Goal: Complete application form

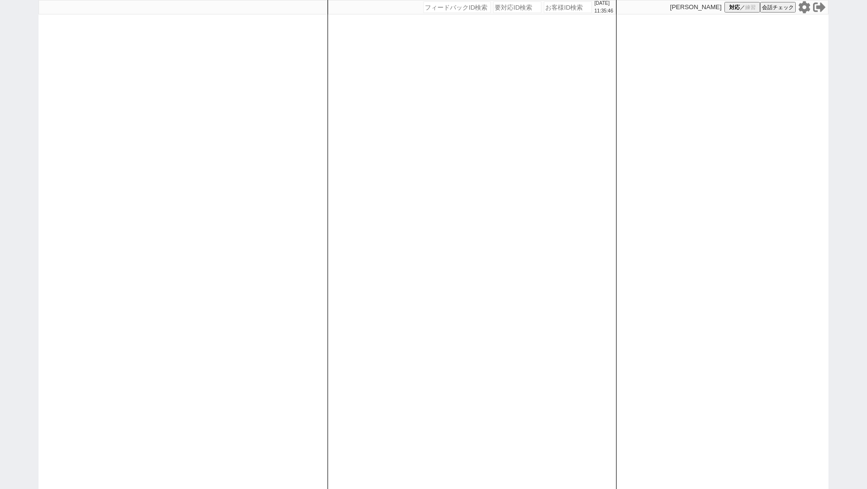
click at [551, 4] on input "number" at bounding box center [568, 7] width 48 height 12
paste input "609858"
type input "609858"
select select "3"
select select "6"
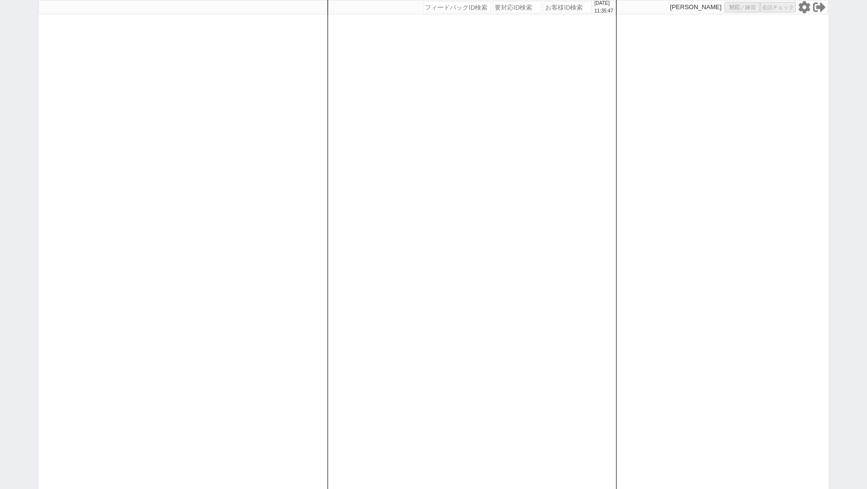
select select "4"
select select
select select "10"
select select
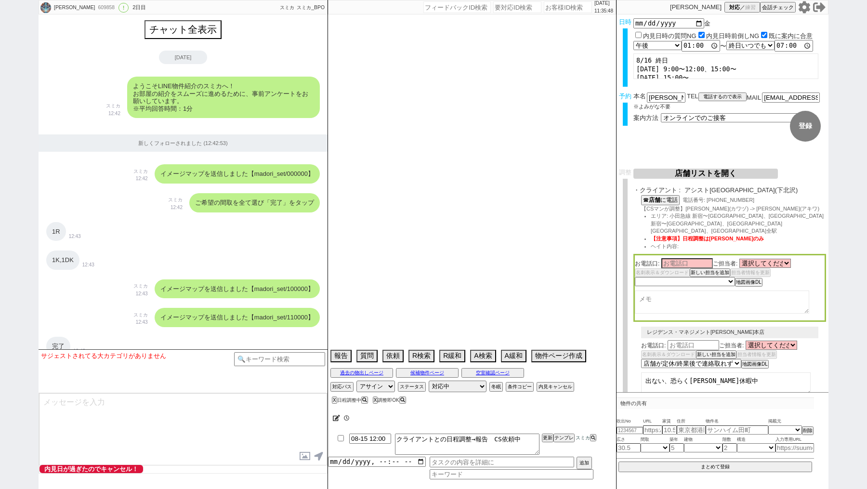
scroll to position [2934, 0]
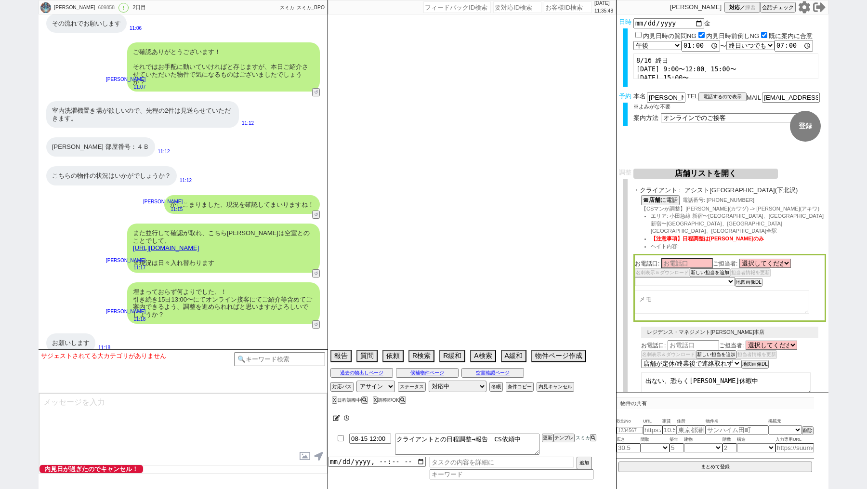
type textarea "[PERSON_NAME]在住"
select select "2025"
select select "9"
select select "34"
select select "0"
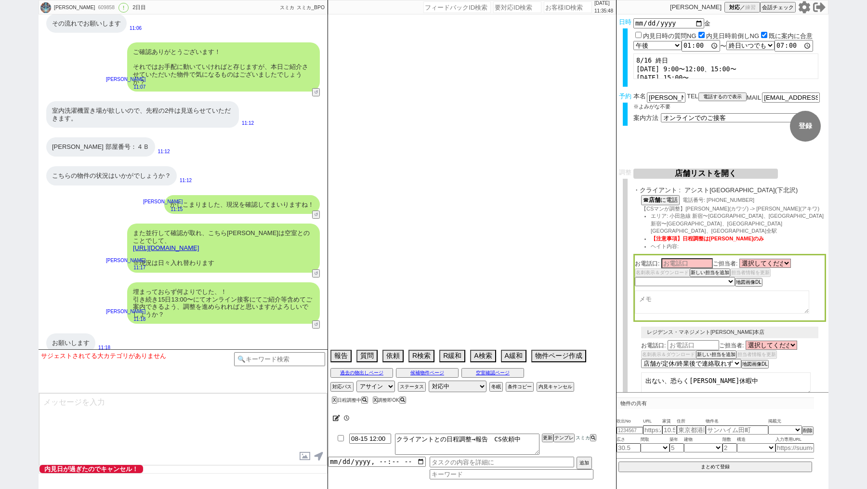
select select "817"
select select "60"
select select "19"
select select "67"
select select "75"
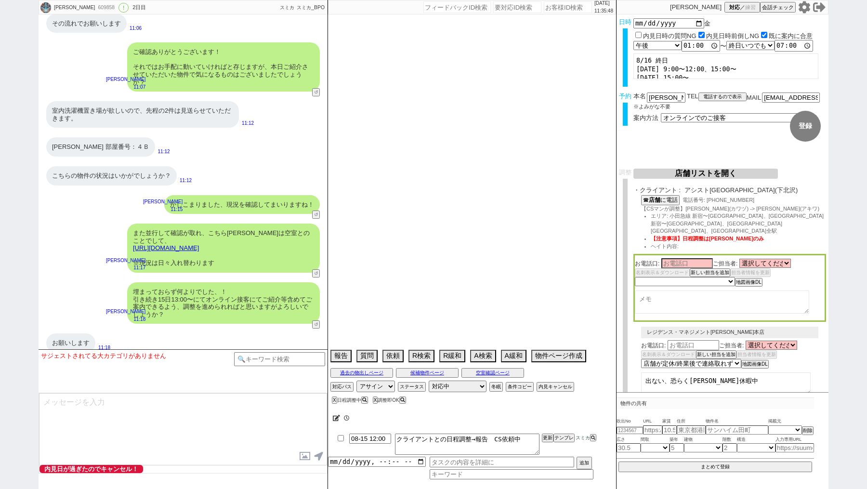
select select "14"
select select "62"
select select "65"
select select "[DATE]"
select select "23"
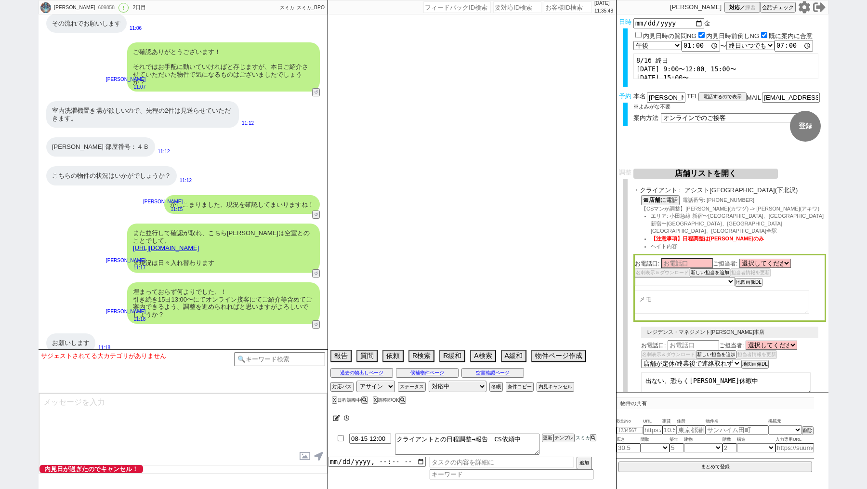
select select "731"
select select "70"
select select "[DATE]"
select select "59"
select select "64"
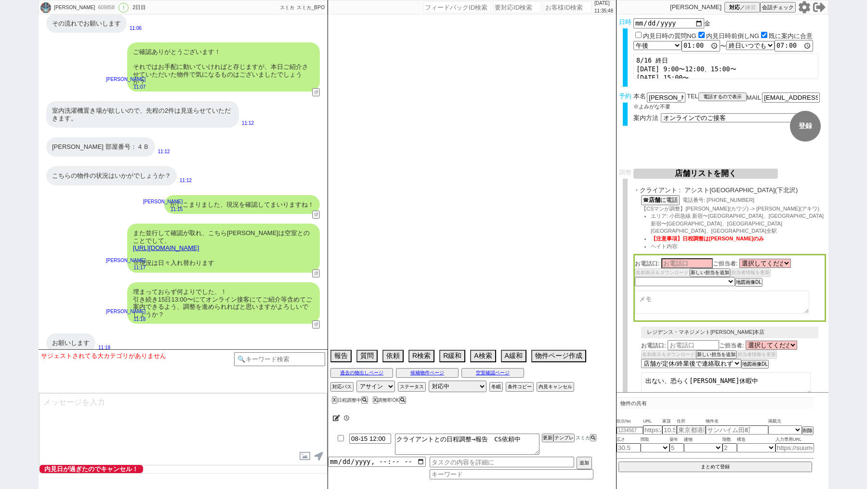
select select "1557"
select select "71"
select select "63"
select select "69"
select select "66"
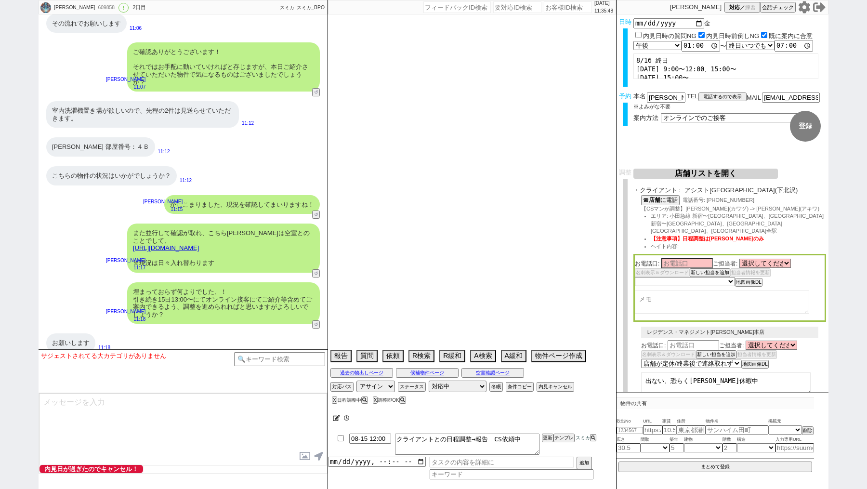
select select "68"
select select "[DATE]"
select select "47"
select select "25"
select select "3116"
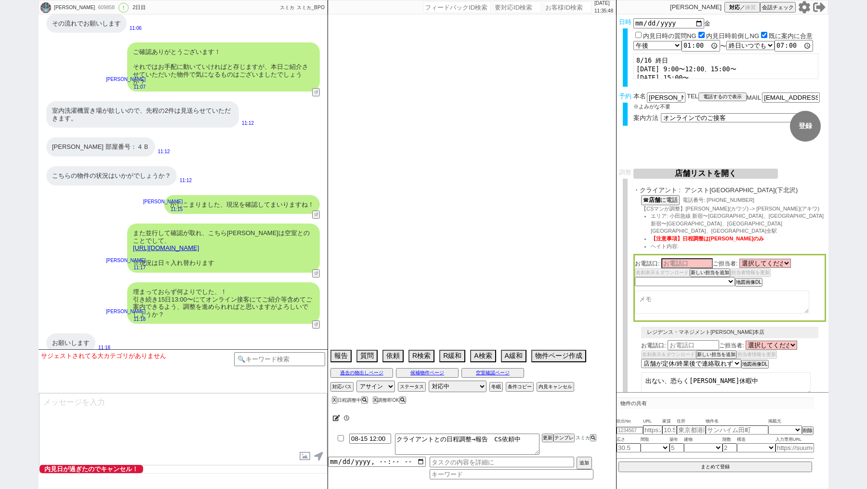
select select "44"
select select "48"
select select "56"
select select "50"
select select "7"
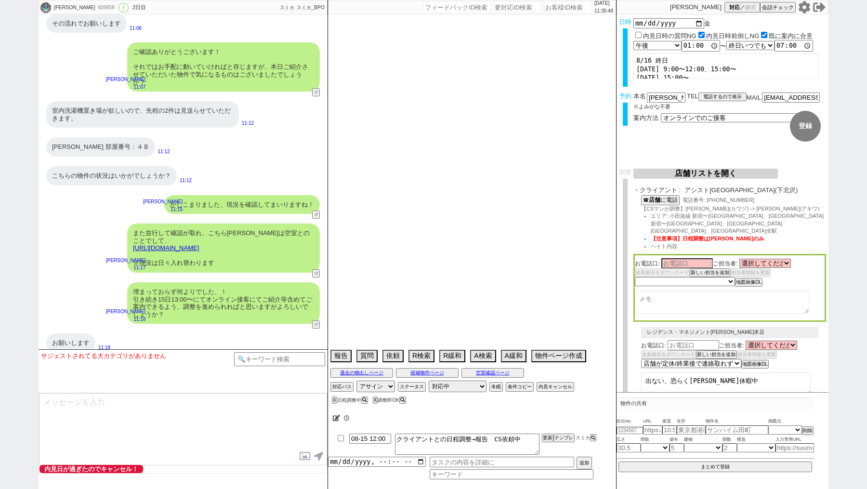
select select "72"
select select "[DATE]"
select select "38"
select select "52"
select select "[DATE]"
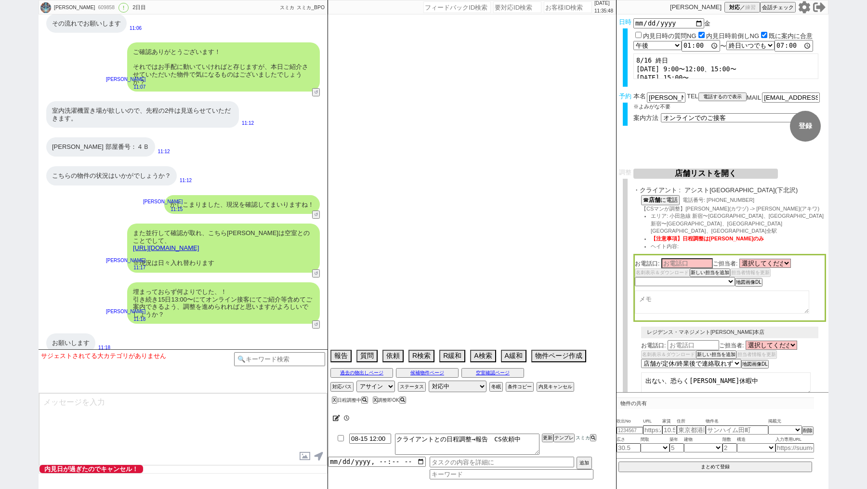
select select "74"
select select "11"
select select "12"
select select "27"
select select "53"
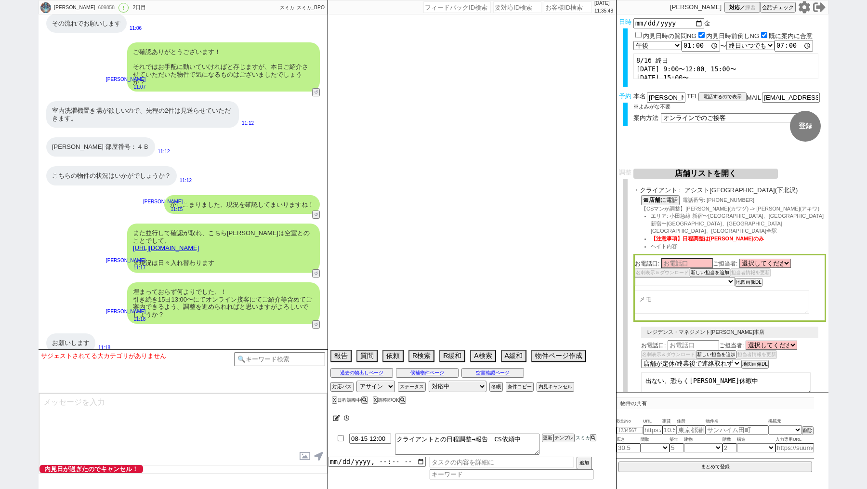
select select "35"
select select "36"
select select "61"
select select "54"
select select "29"
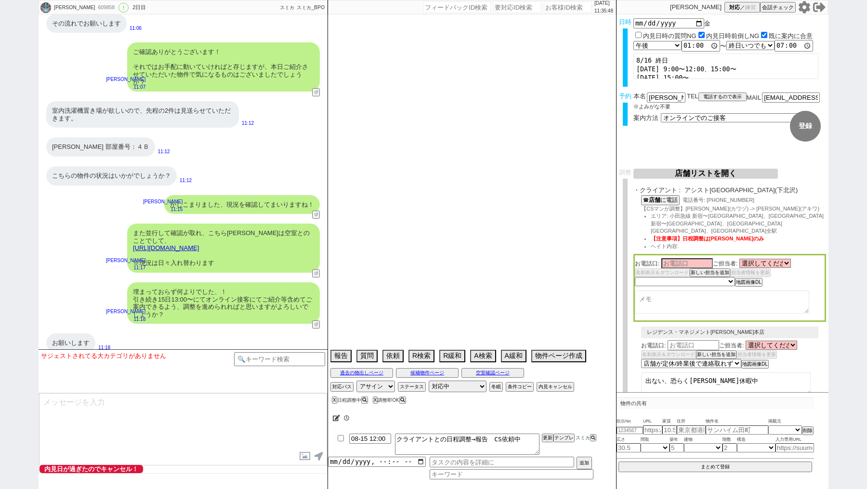
select select "34"
select select "[DATE]"
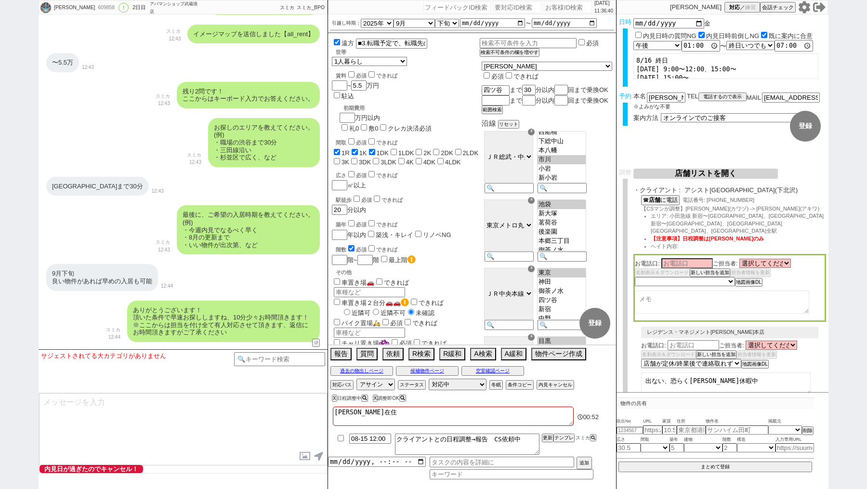
scroll to position [486, 0]
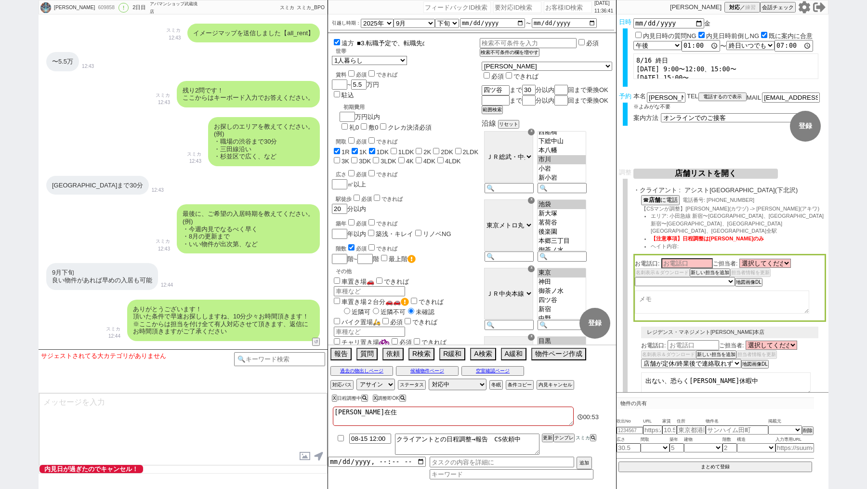
click at [392, 43] on input "■3.転職予定で、転職先の「内定あり」" at bounding box center [390, 44] width 69 height 8
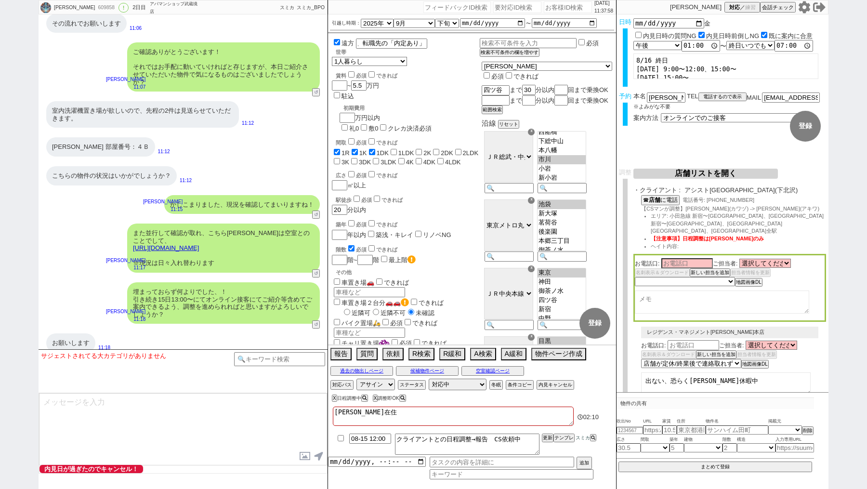
scroll to position [0, 0]
